Goal: Information Seeking & Learning: Learn about a topic

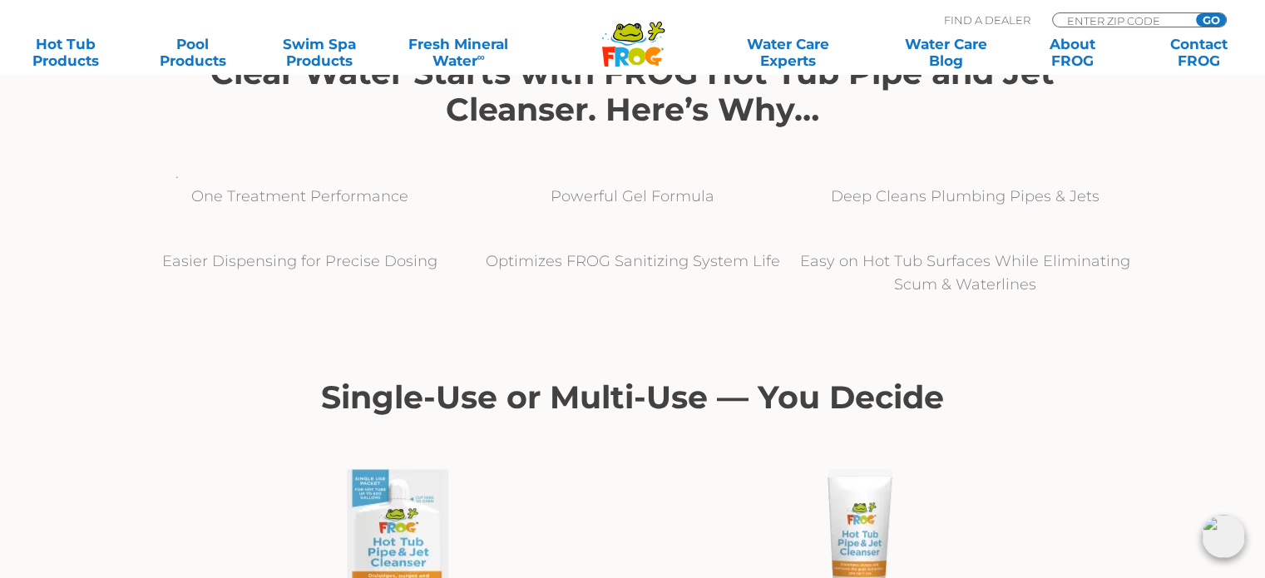
scroll to position [665, 0]
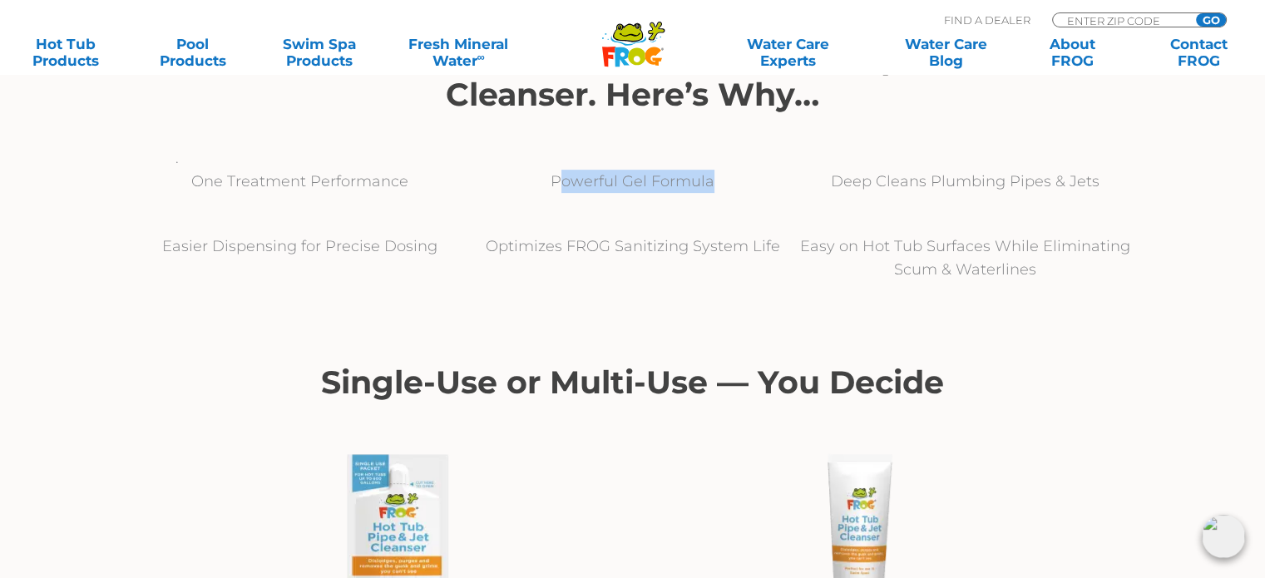
drag, startPoint x: 559, startPoint y: 182, endPoint x: 718, endPoint y: 199, distance: 159.7
click at [718, 199] on div "Powerful Gel Formula" at bounding box center [632, 192] width 333 height 44
click at [636, 232] on div "Powerful Gel Formula" at bounding box center [632, 202] width 333 height 65
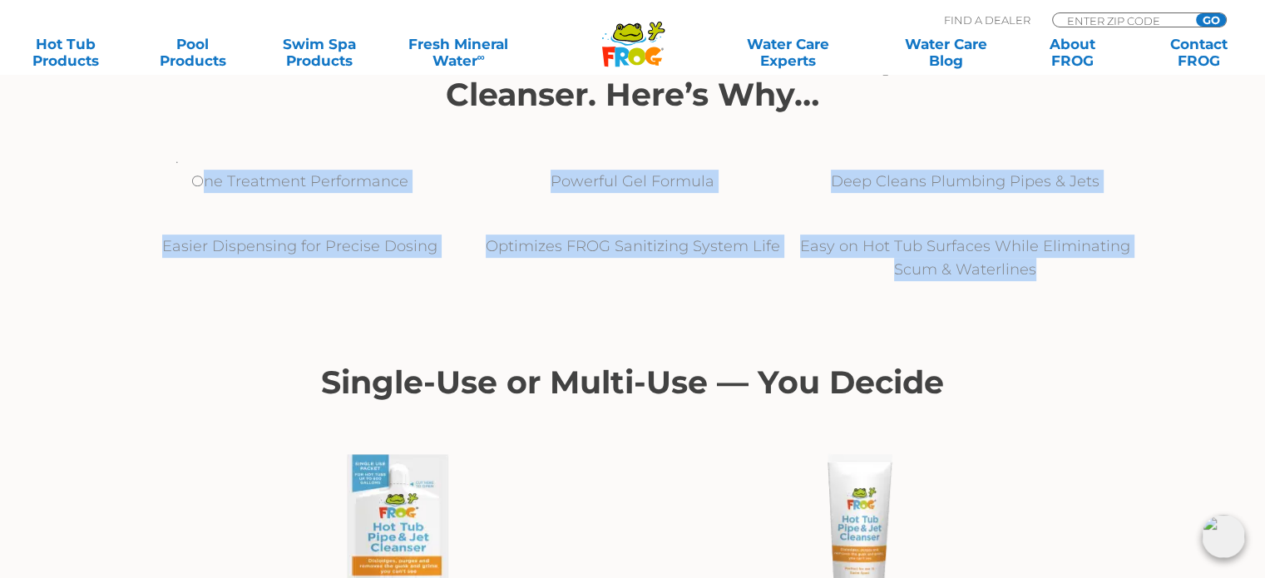
drag, startPoint x: 1039, startPoint y: 269, endPoint x: 200, endPoint y: 175, distance: 844.2
click at [200, 175] on section "Clear Water Starts with FROG Hot Tub Pipe and Jet Cleanser. Here’s Why… . One T…" at bounding box center [632, 170] width 1023 height 303
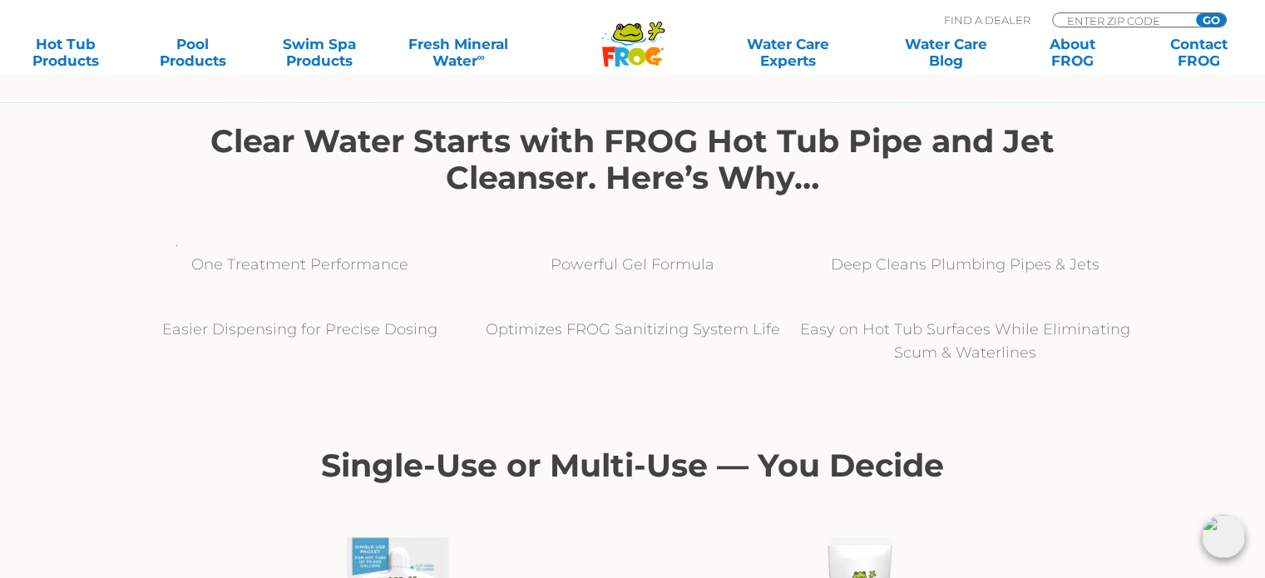
click at [482, 251] on p "." at bounding box center [632, 240] width 915 height 23
drag, startPoint x: 193, startPoint y: 254, endPoint x: 447, endPoint y: 259, distance: 254.5
click at [447, 259] on p "One Treatment Performance" at bounding box center [300, 264] width 333 height 23
click at [1054, 375] on div "Easy on Hot Tub Surfaces While Eliminating Scum & Waterlines" at bounding box center [965, 351] width 333 height 67
